Goal: Information Seeking & Learning: Learn about a topic

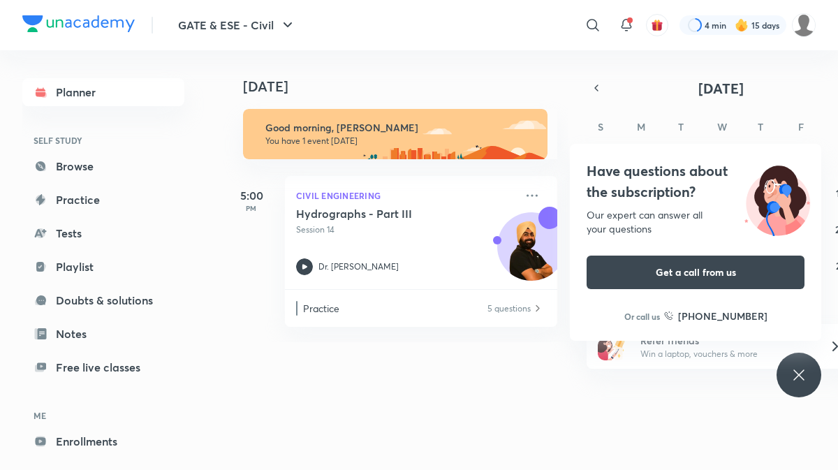
click at [834, 346] on icon at bounding box center [835, 346] width 17 height 17
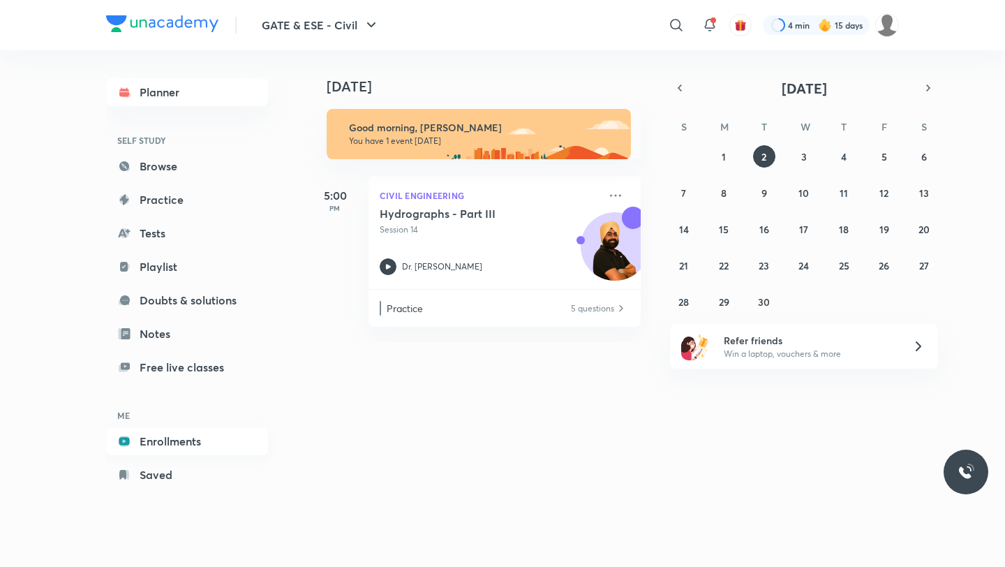
click at [179, 441] on link "Enrollments" at bounding box center [187, 441] width 162 height 28
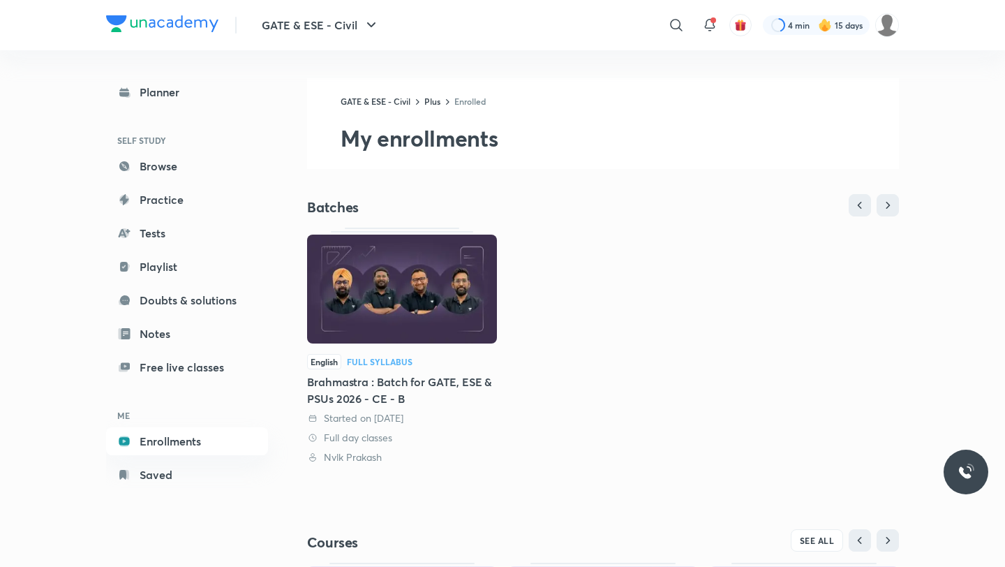
scroll to position [238, 0]
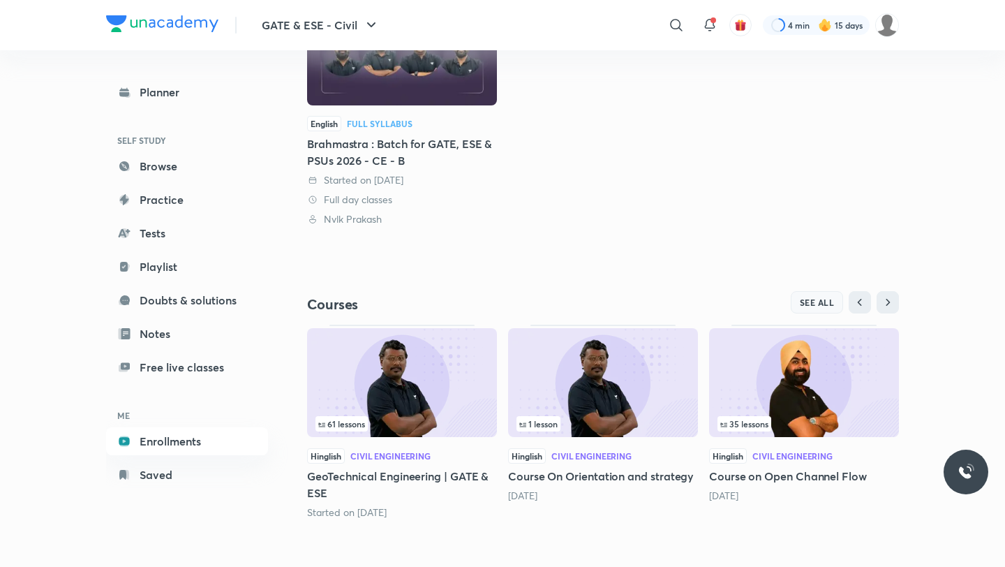
click at [807, 304] on span "SEE ALL" at bounding box center [817, 302] width 35 height 10
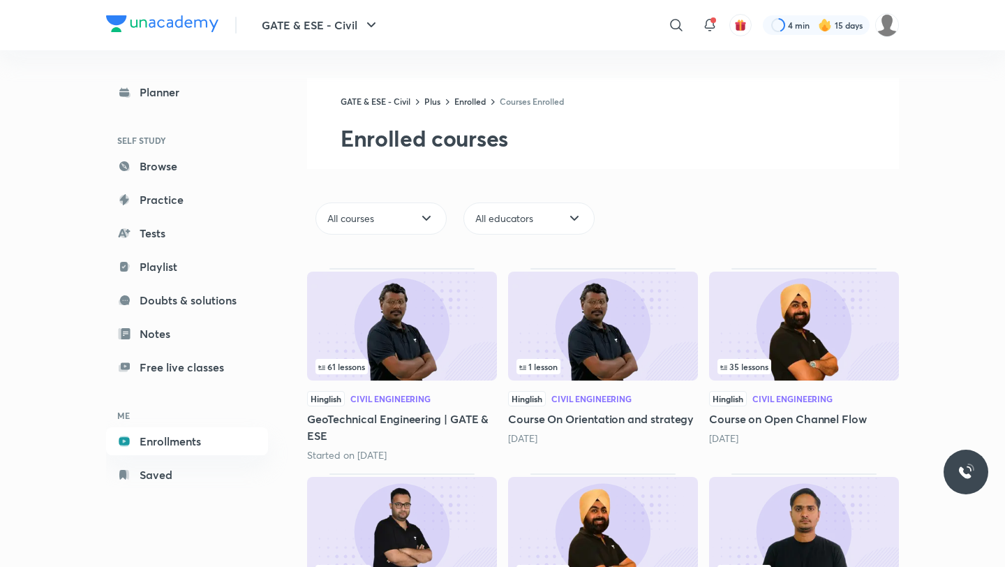
scroll to position [143, 0]
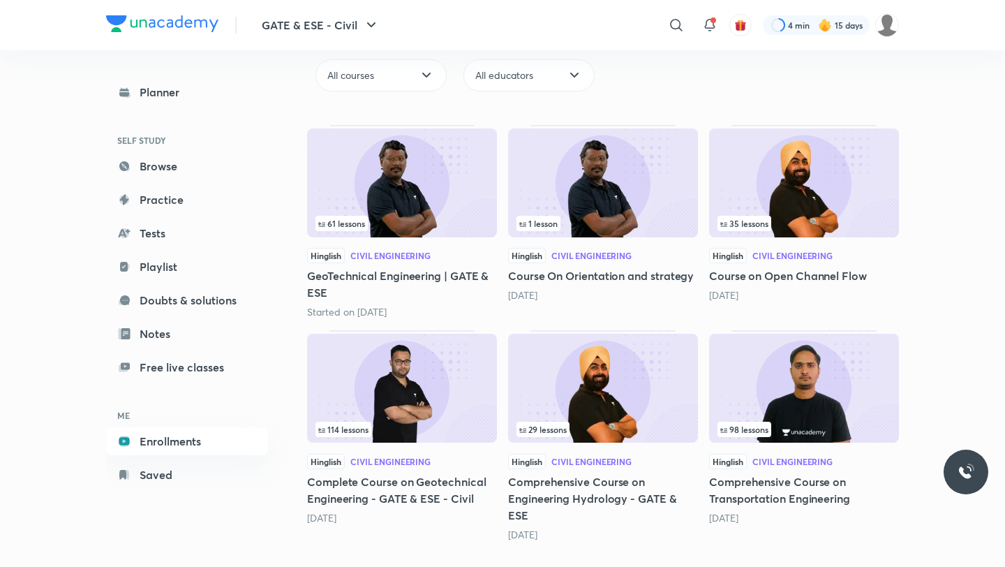
click at [817, 362] on img at bounding box center [804, 388] width 190 height 109
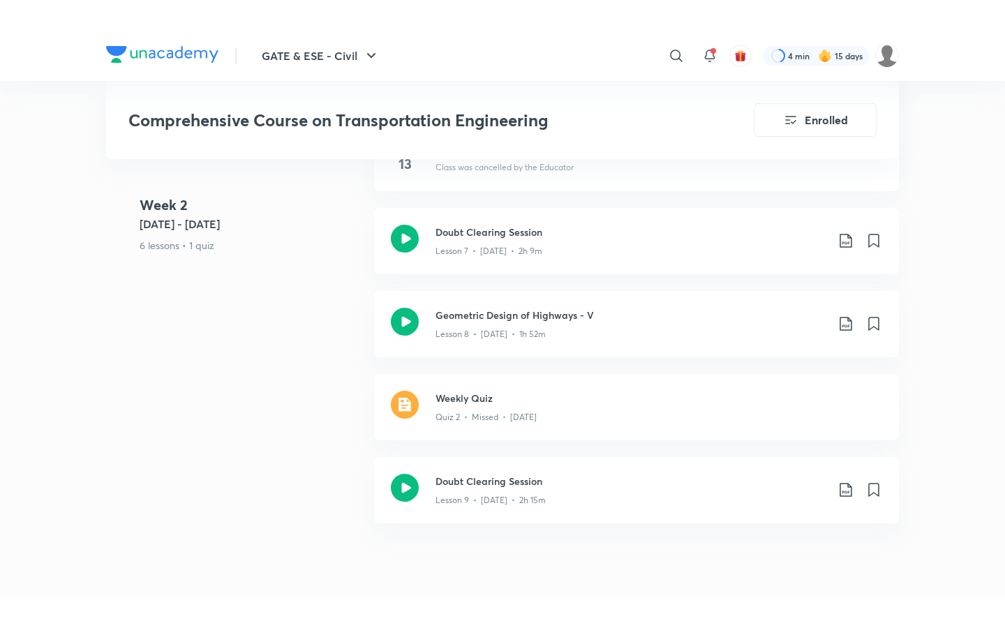
scroll to position [1288, 0]
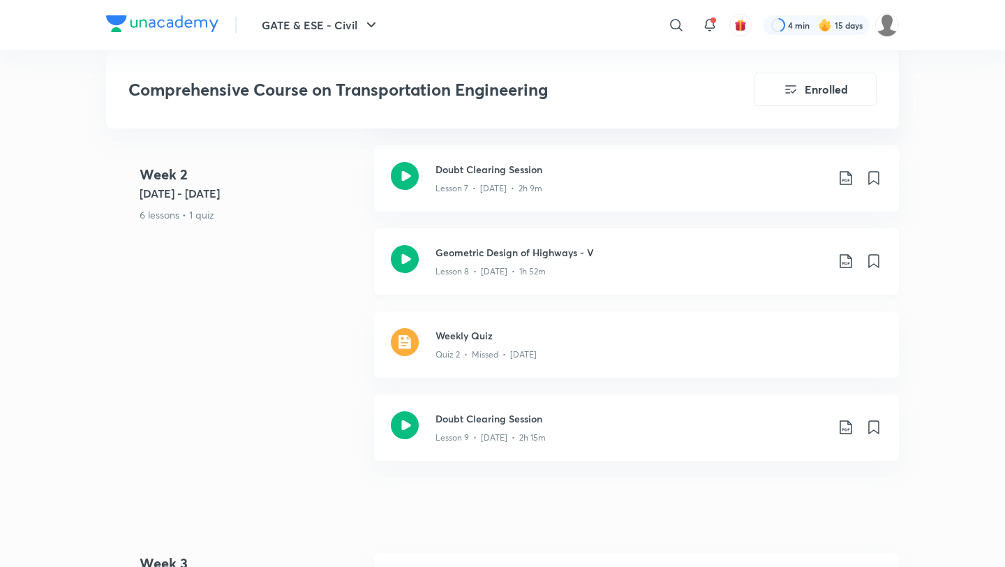
click at [553, 260] on div "Lesson 8 • [DATE] • 1h 52m" at bounding box center [631, 269] width 391 height 18
